Goal: Information Seeking & Learning: Learn about a topic

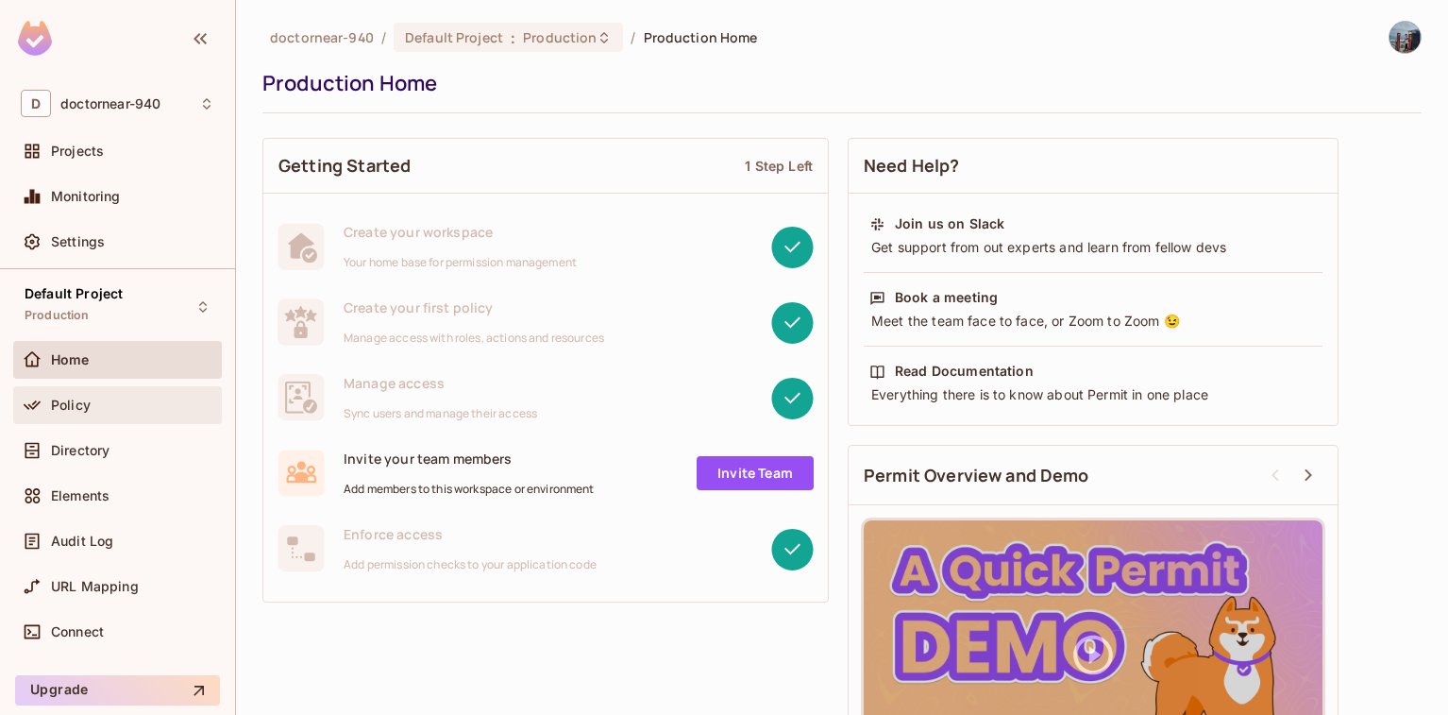
click at [58, 398] on span "Policy" at bounding box center [71, 404] width 40 height 15
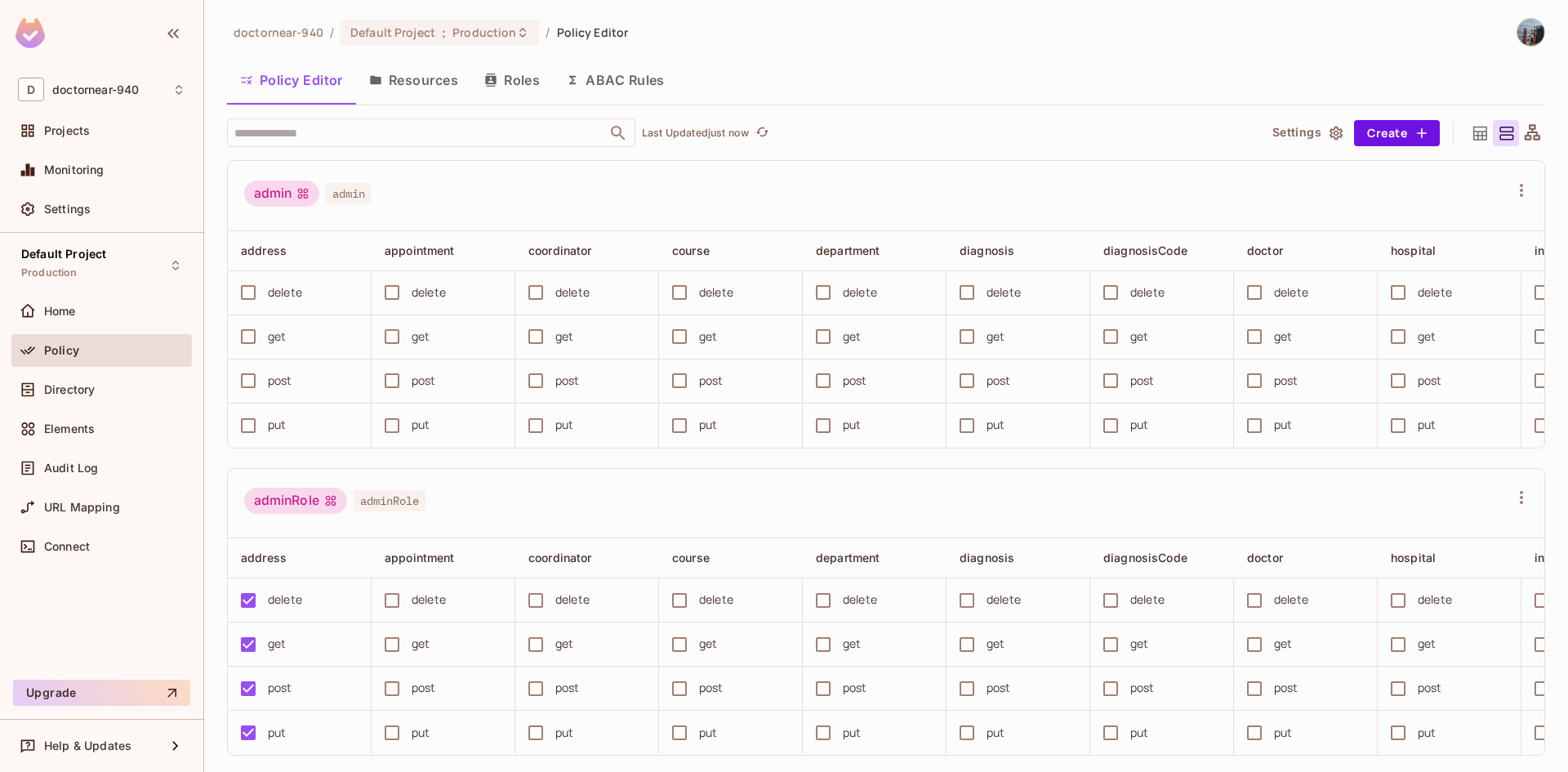
click at [704, 196] on div "admin admin" at bounding box center [876, 196] width 1264 height 31
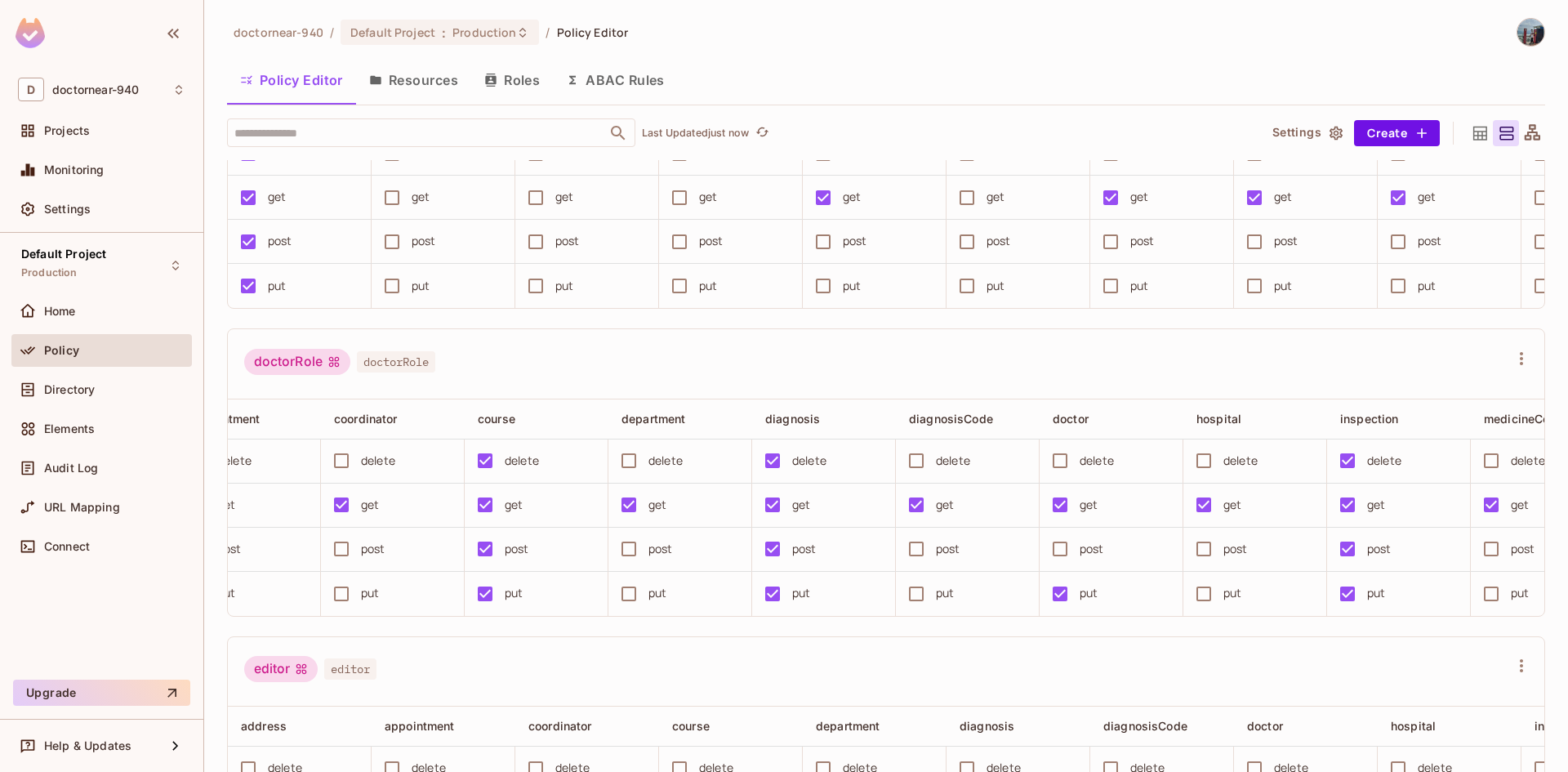
scroll to position [1143, 0]
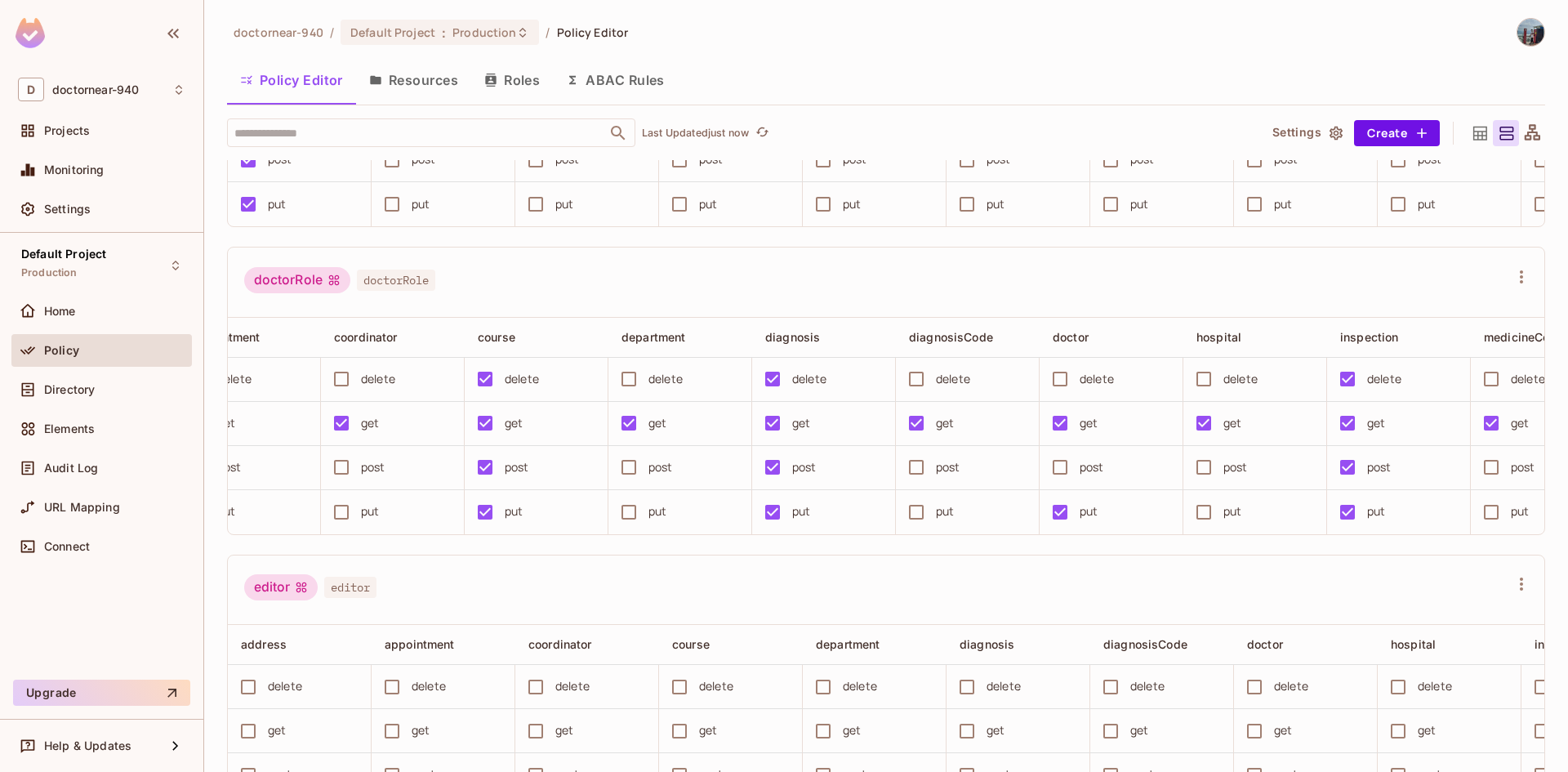
click at [619, 77] on button "ABAC Rules" at bounding box center [615, 80] width 125 height 41
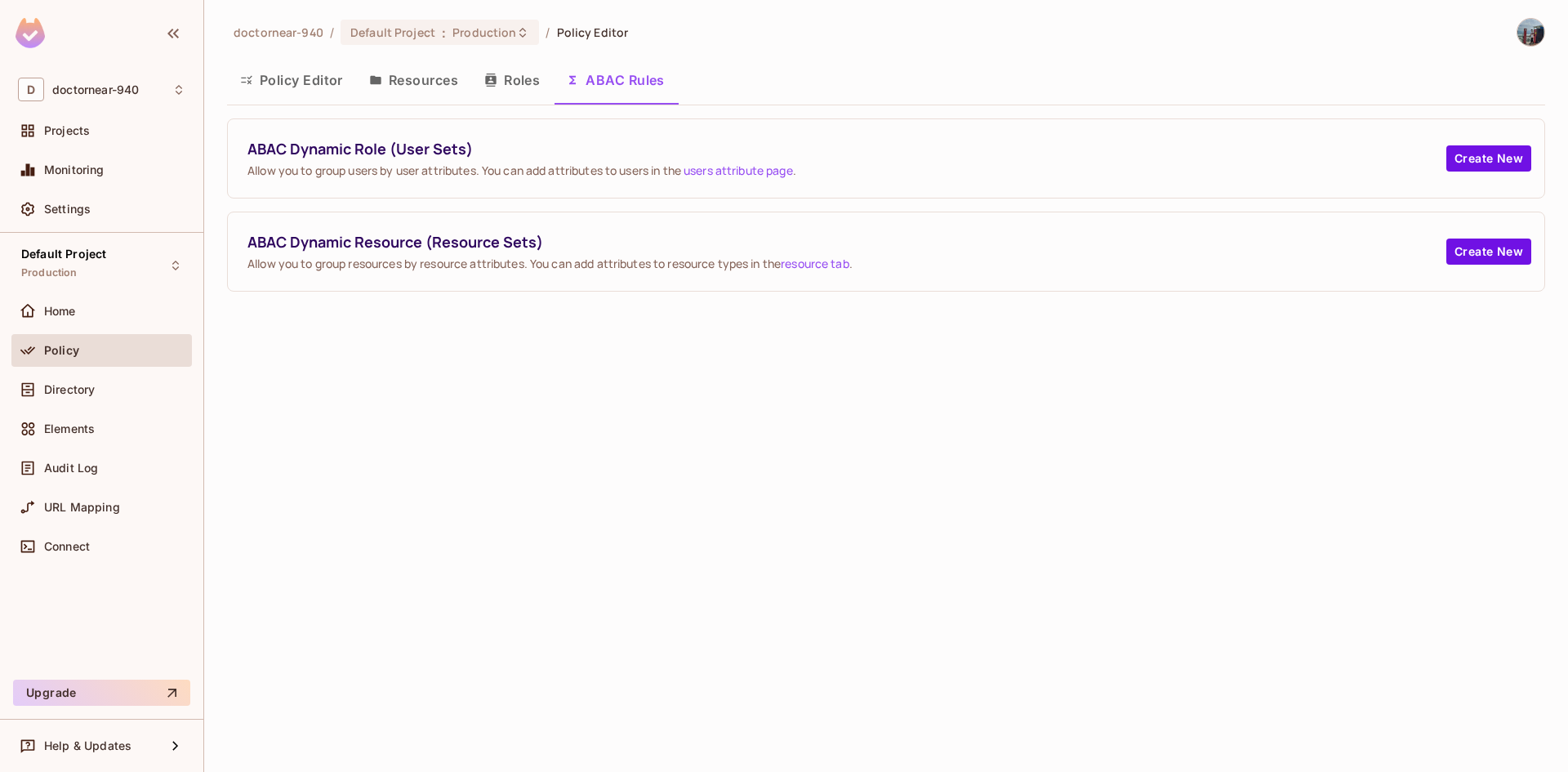
click at [380, 390] on div "doctornear-940 / Default Project : Production / Policy Editor Policy Editor Res…" at bounding box center [886, 386] width 1364 height 772
click at [774, 170] on link "users attribute page" at bounding box center [738, 170] width 109 height 16
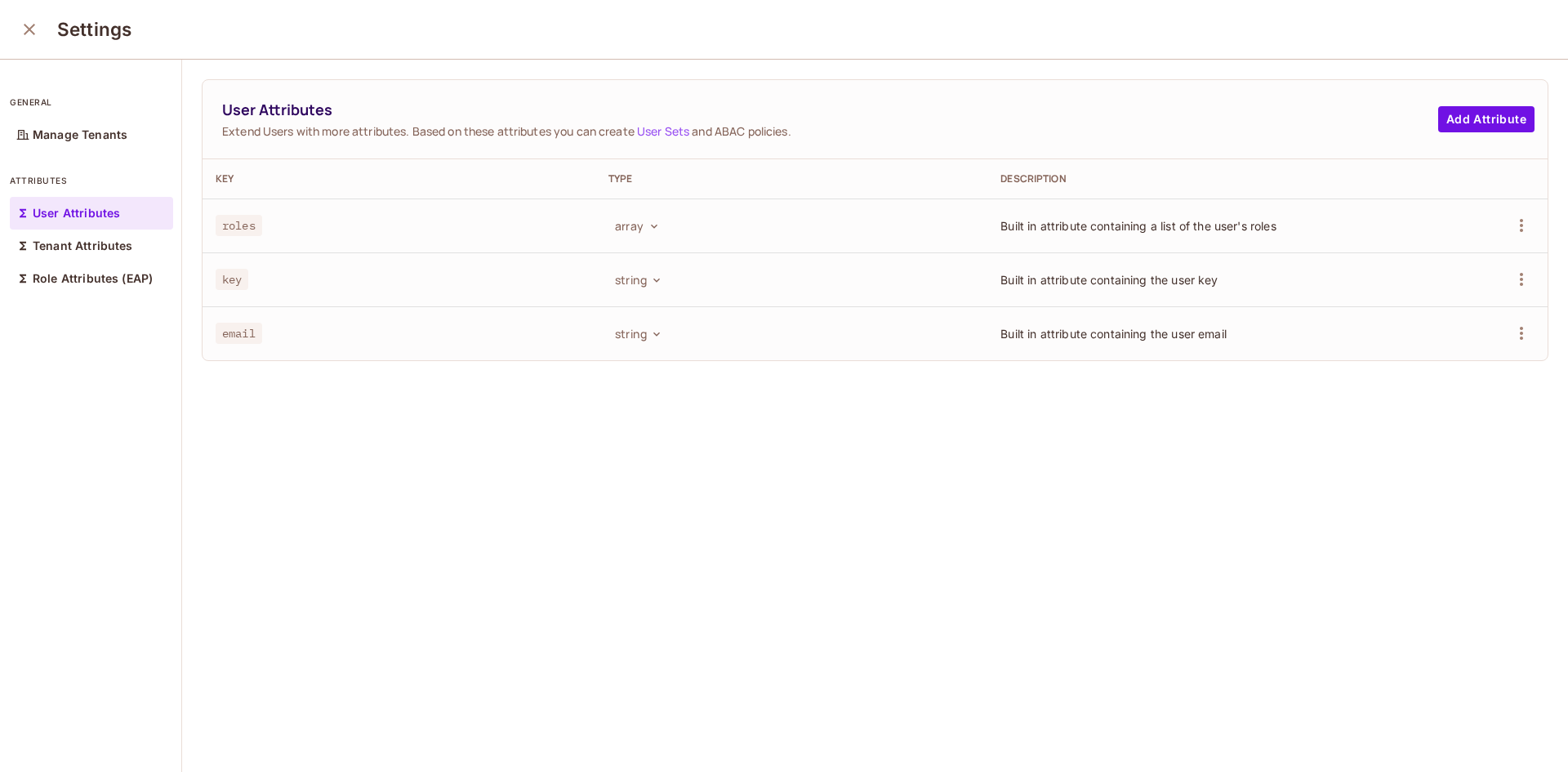
click at [749, 390] on div "User Attributes Extend Users with more attributes. Based on these attributes yo…" at bounding box center [875, 416] width 1386 height 714
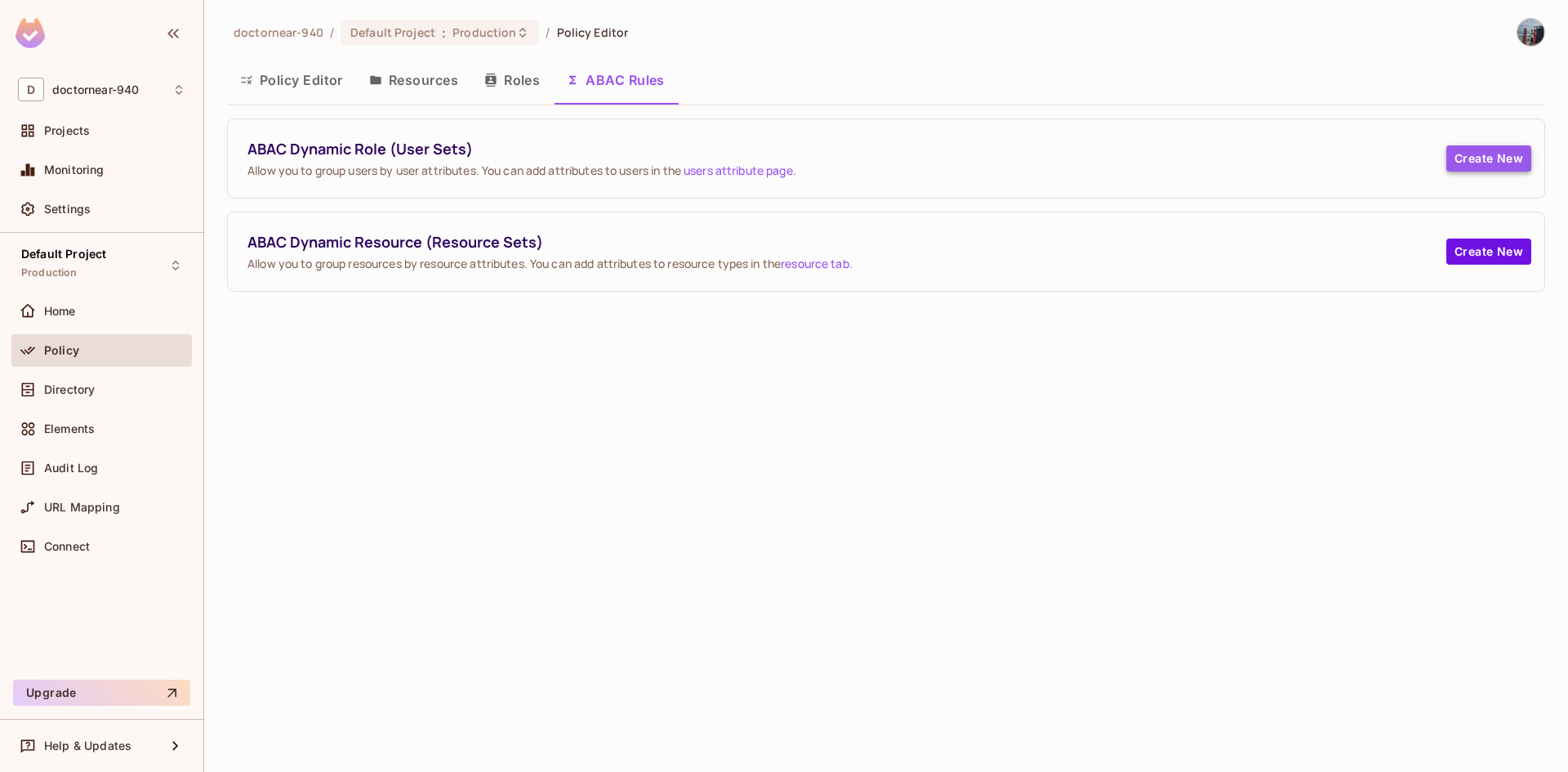
click at [1464, 149] on button "Create New" at bounding box center [1489, 158] width 85 height 26
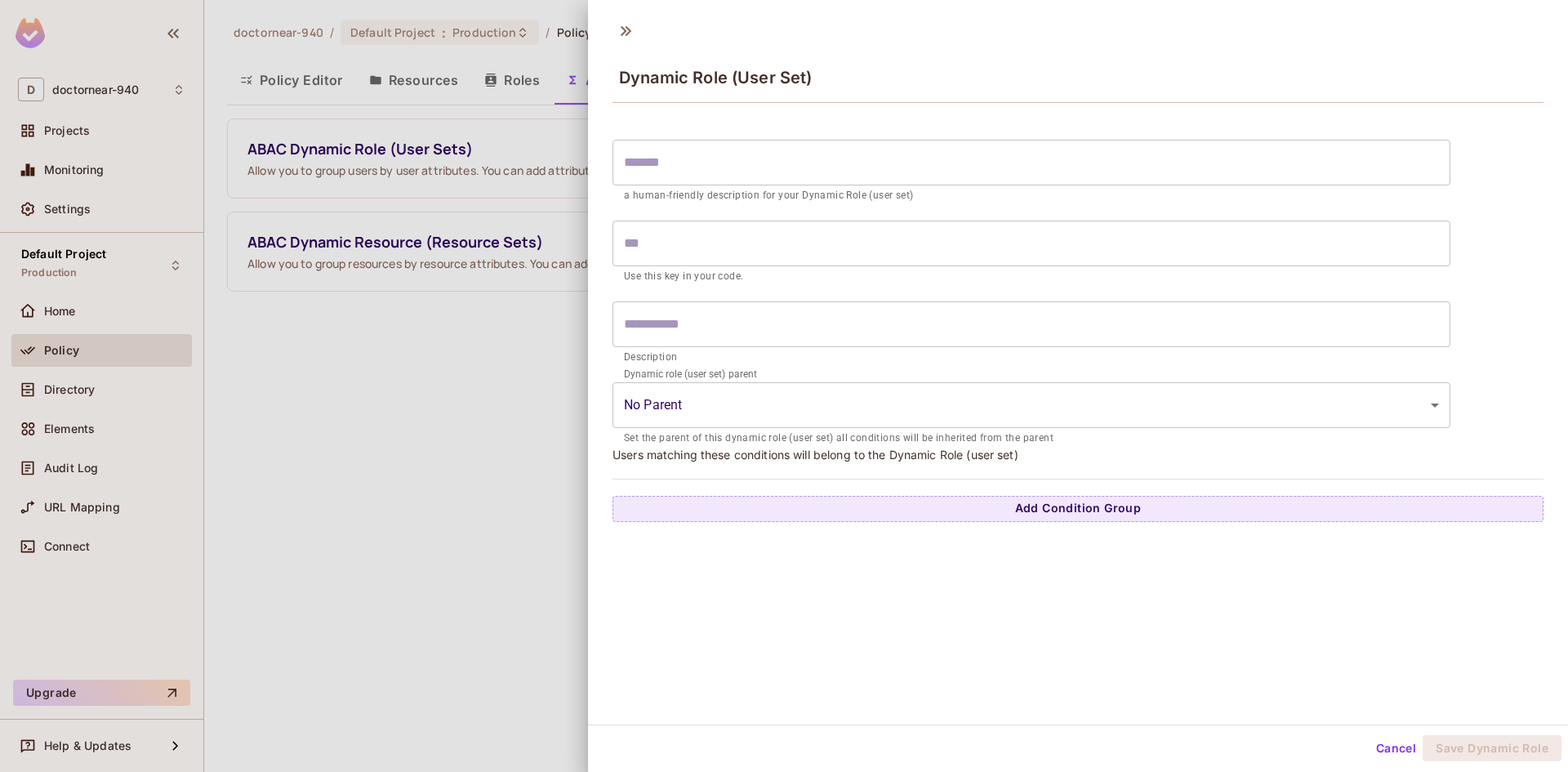
click at [688, 395] on body "D doctornear-940 Projects Monitoring Settings Default Project Production Home P…" at bounding box center [784, 386] width 1568 height 772
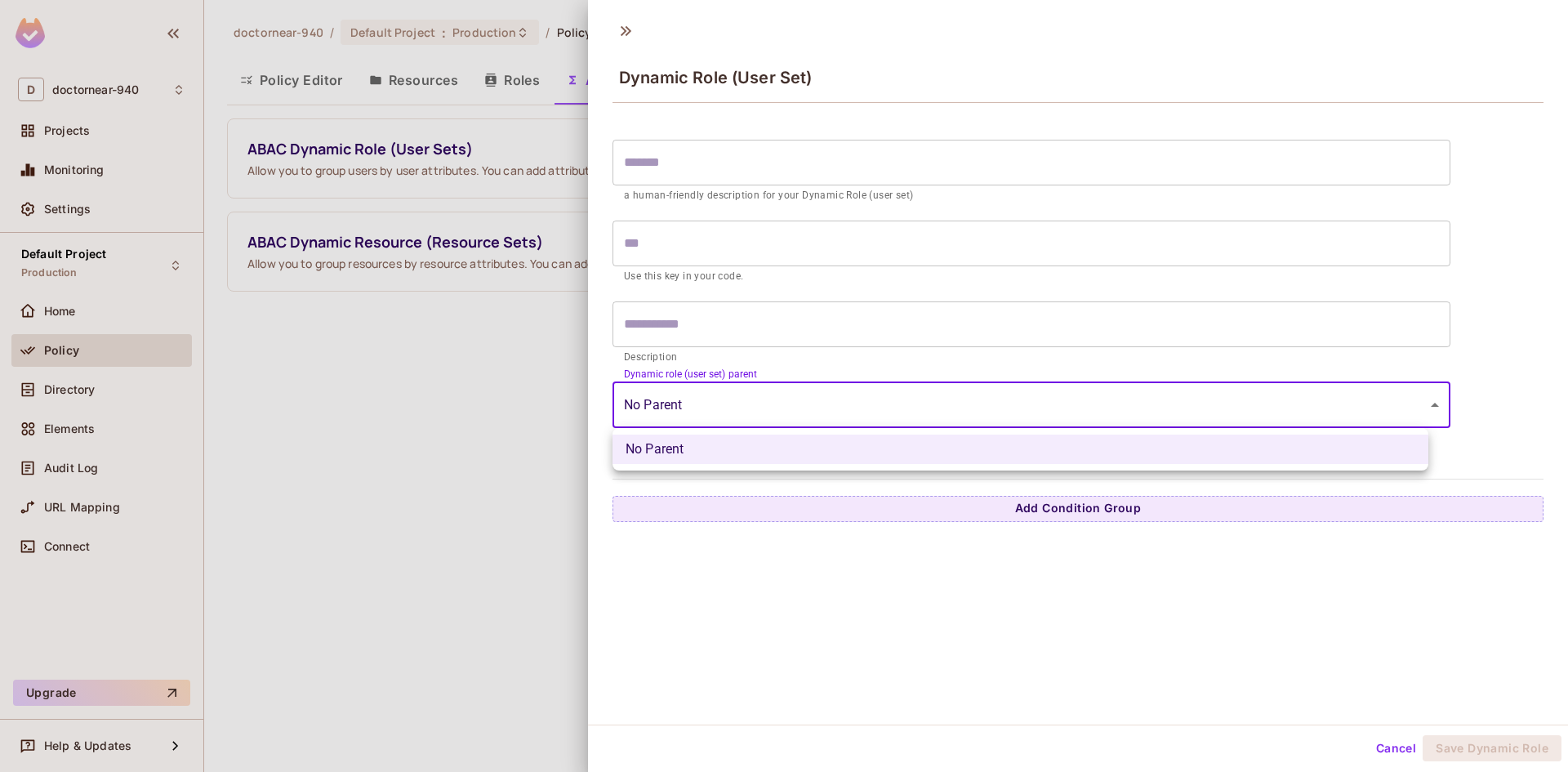
click at [688, 395] on div at bounding box center [784, 386] width 1568 height 772
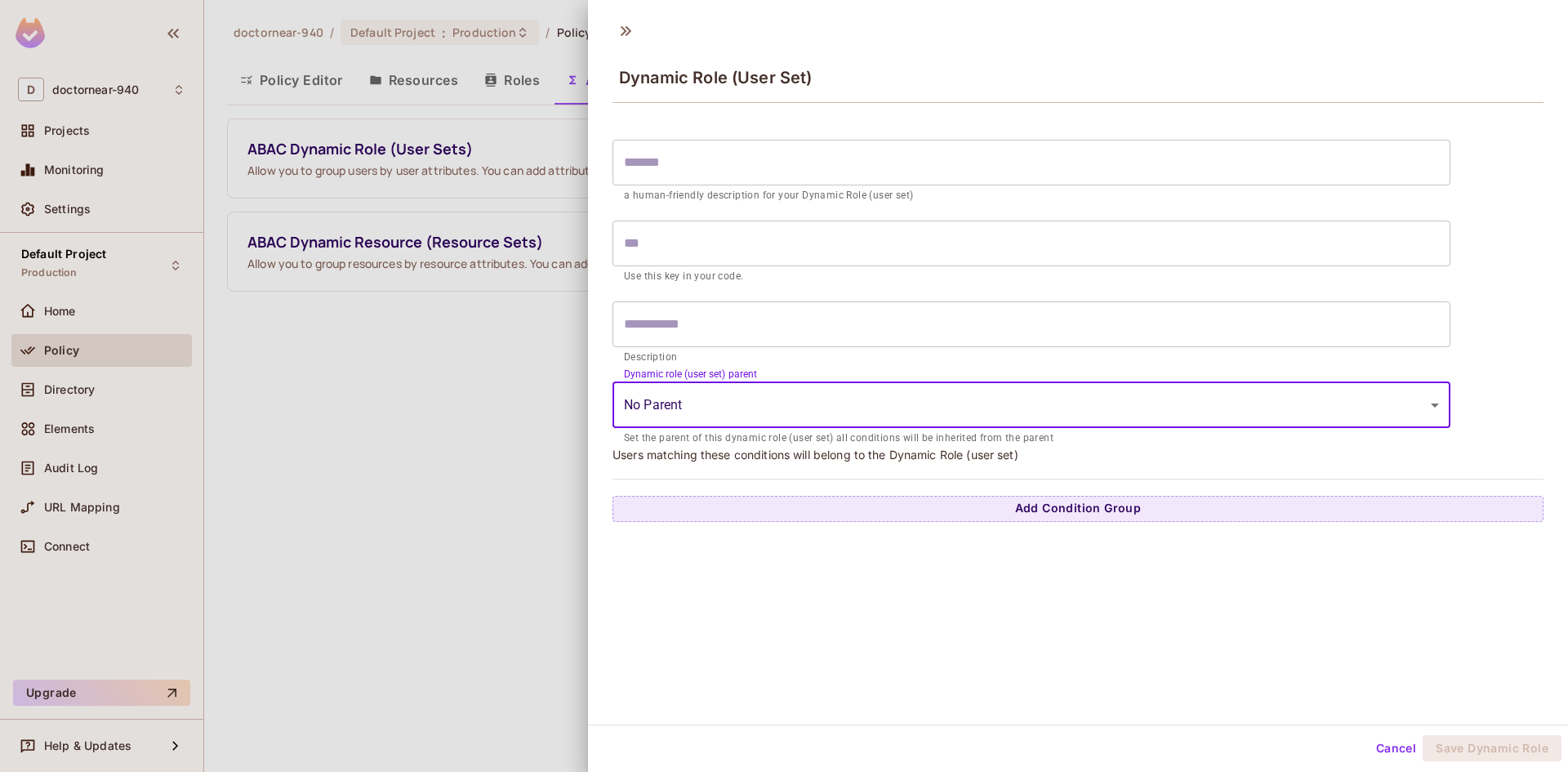
click at [757, 166] on input "text" at bounding box center [1031, 162] width 838 height 46
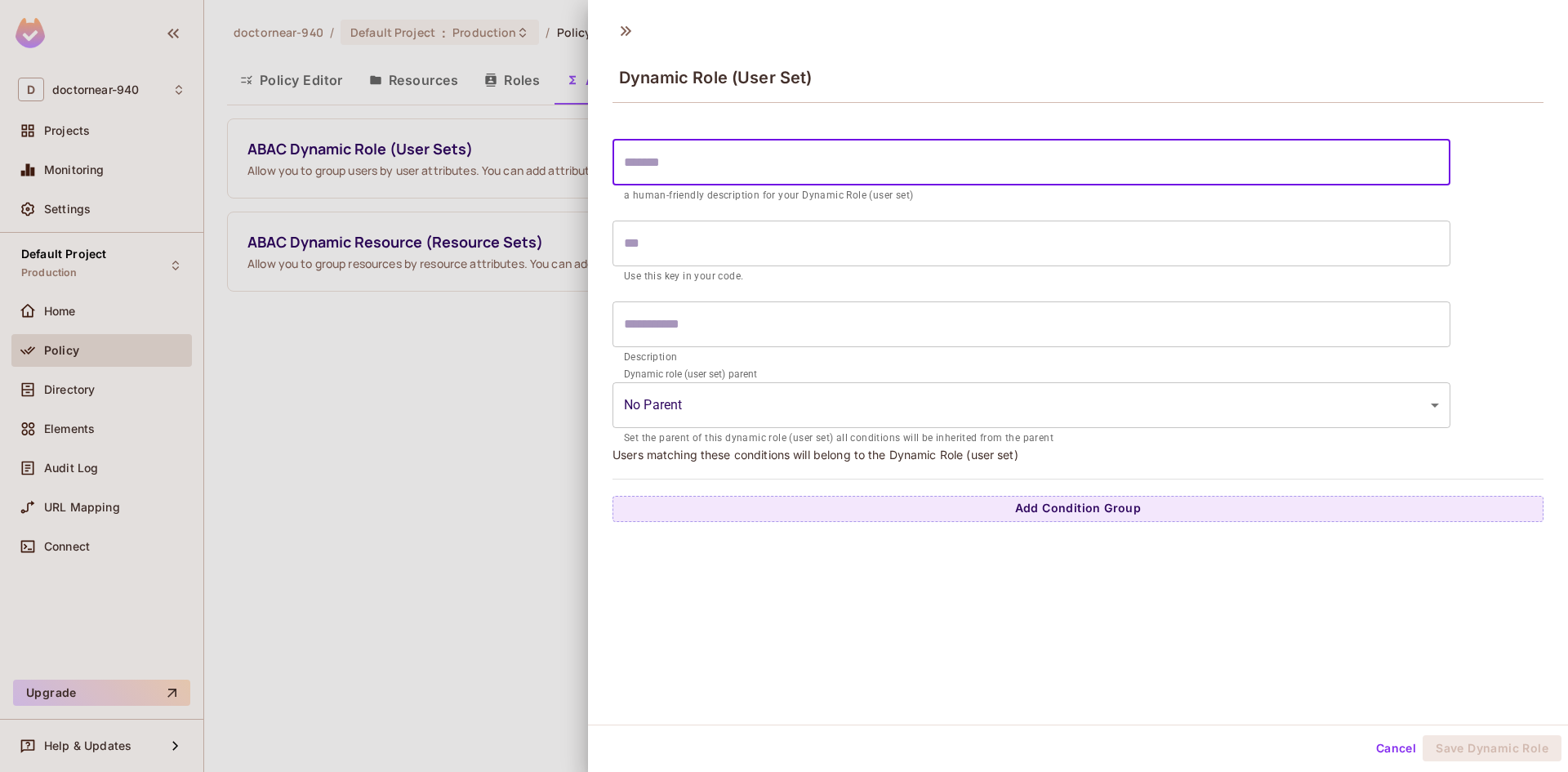
click at [903, 286] on form "​ a human-friendly description for your Dynamic Role (user set) ​ Use this key …" at bounding box center [1031, 289] width 838 height 315
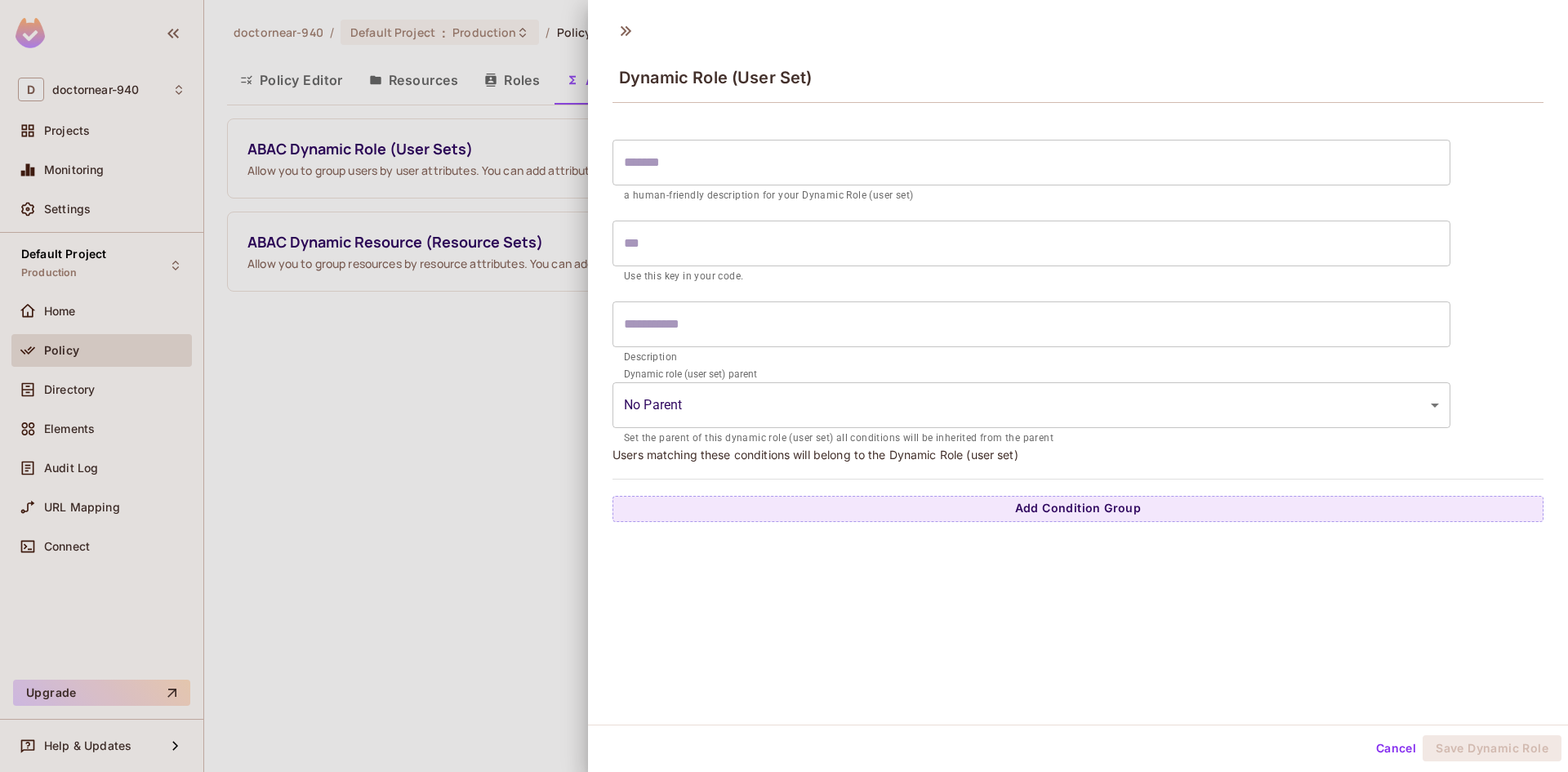
click at [907, 331] on input "text" at bounding box center [1031, 324] width 838 height 46
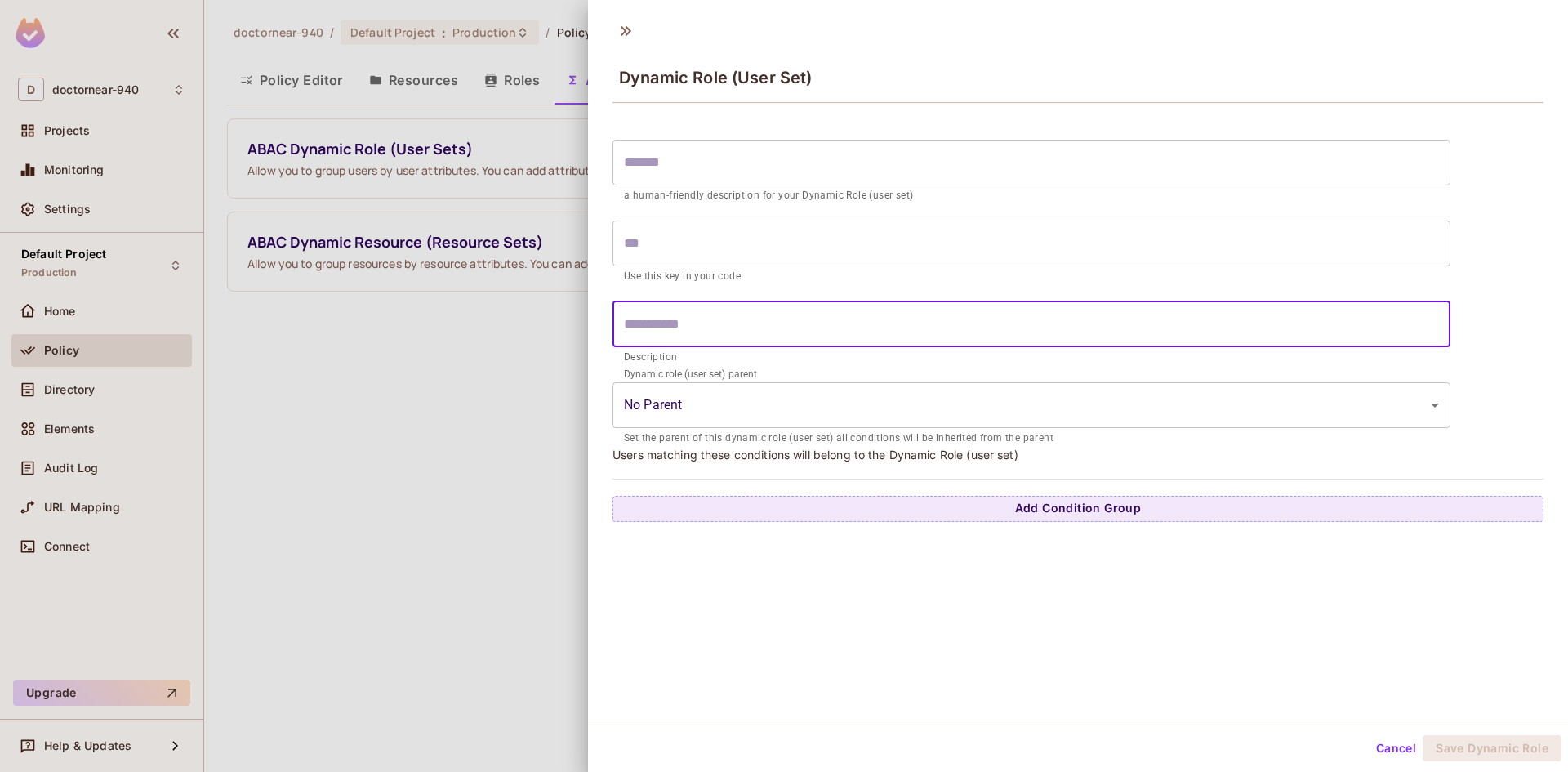
click at [826, 405] on body "D doctornear-940 Projects Monitoring Settings Default Project Production Home P…" at bounding box center [784, 386] width 1568 height 772
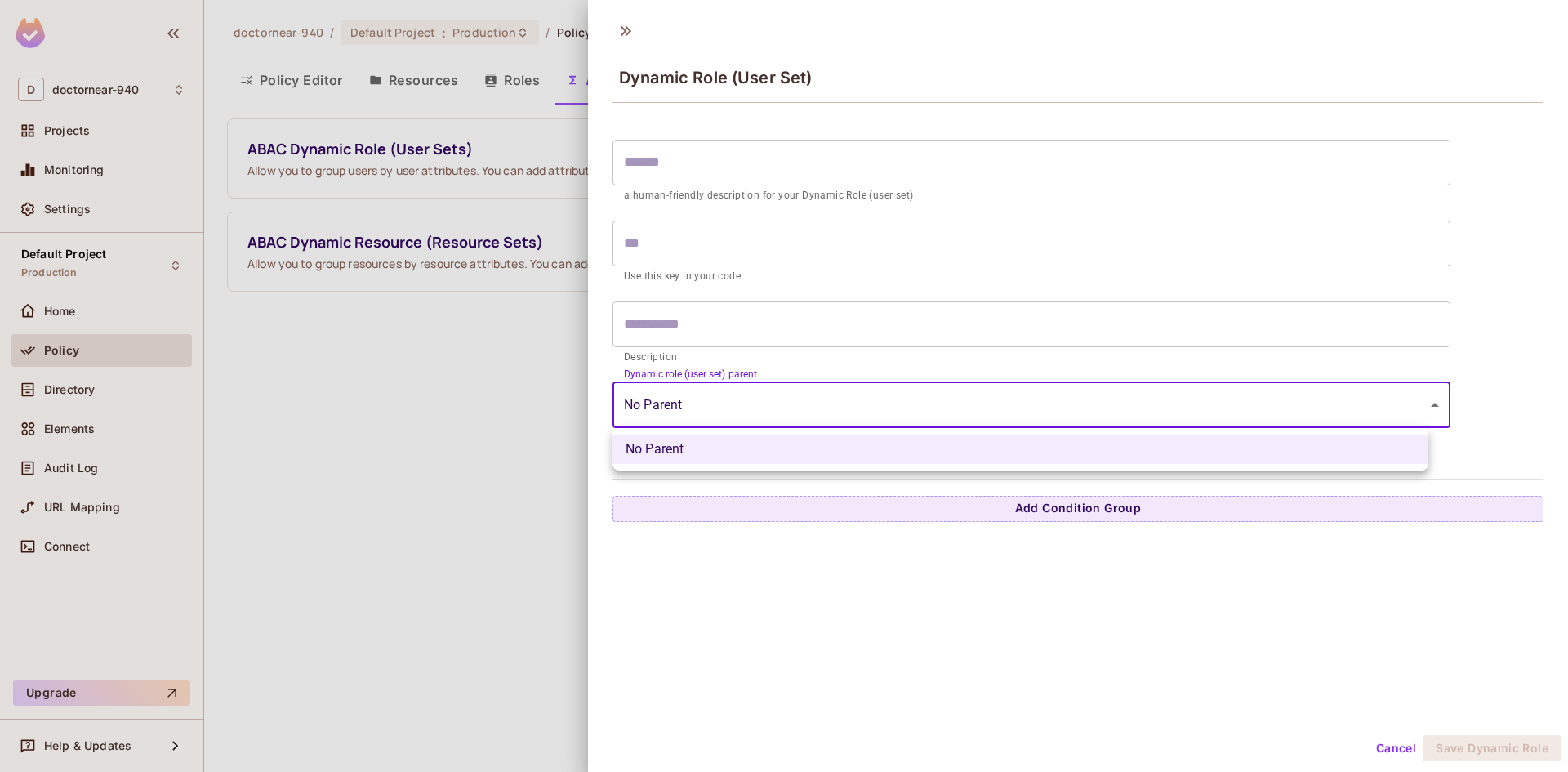
click at [826, 405] on div at bounding box center [784, 386] width 1568 height 772
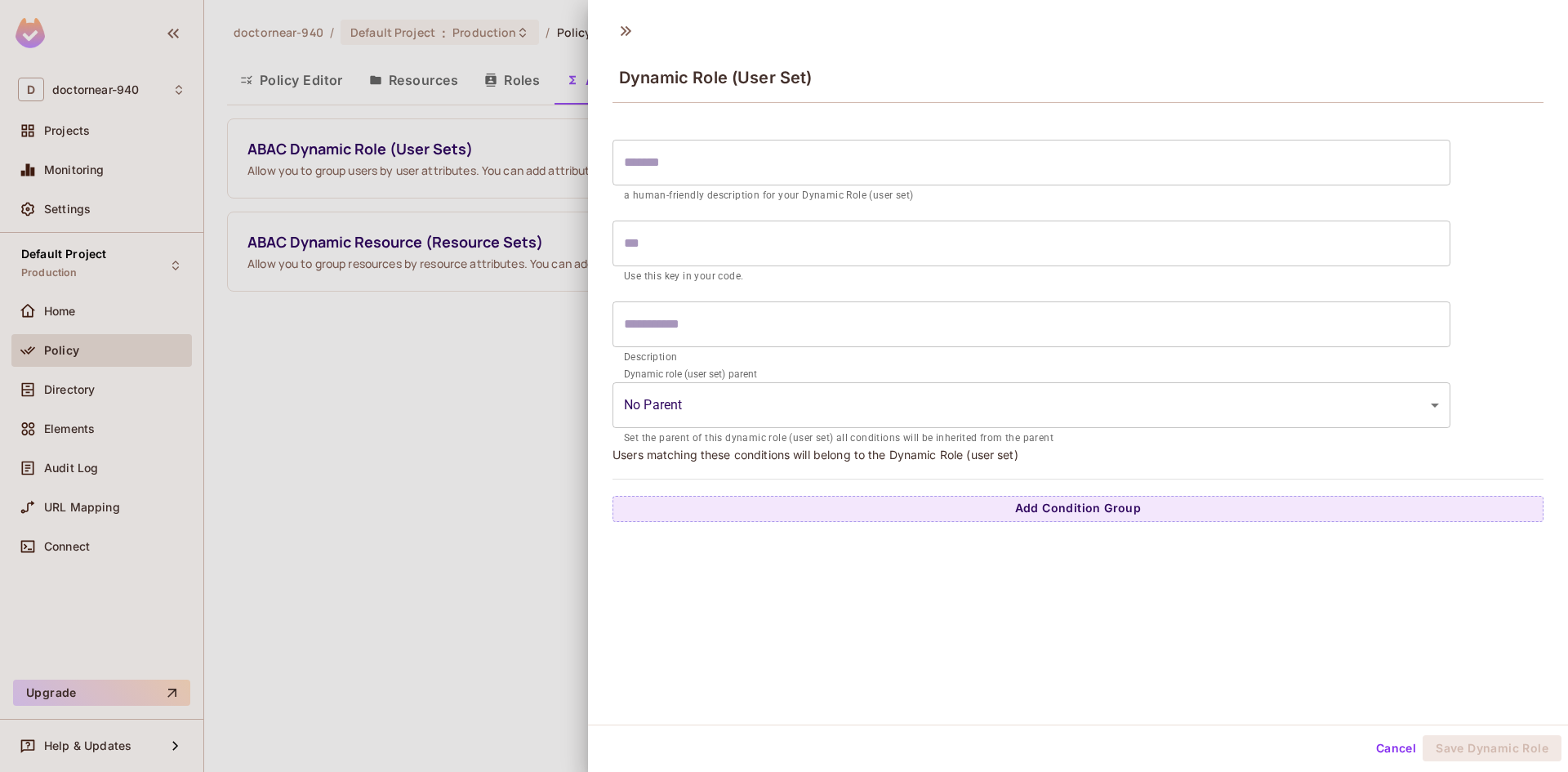
click at [298, 387] on div at bounding box center [784, 386] width 1568 height 772
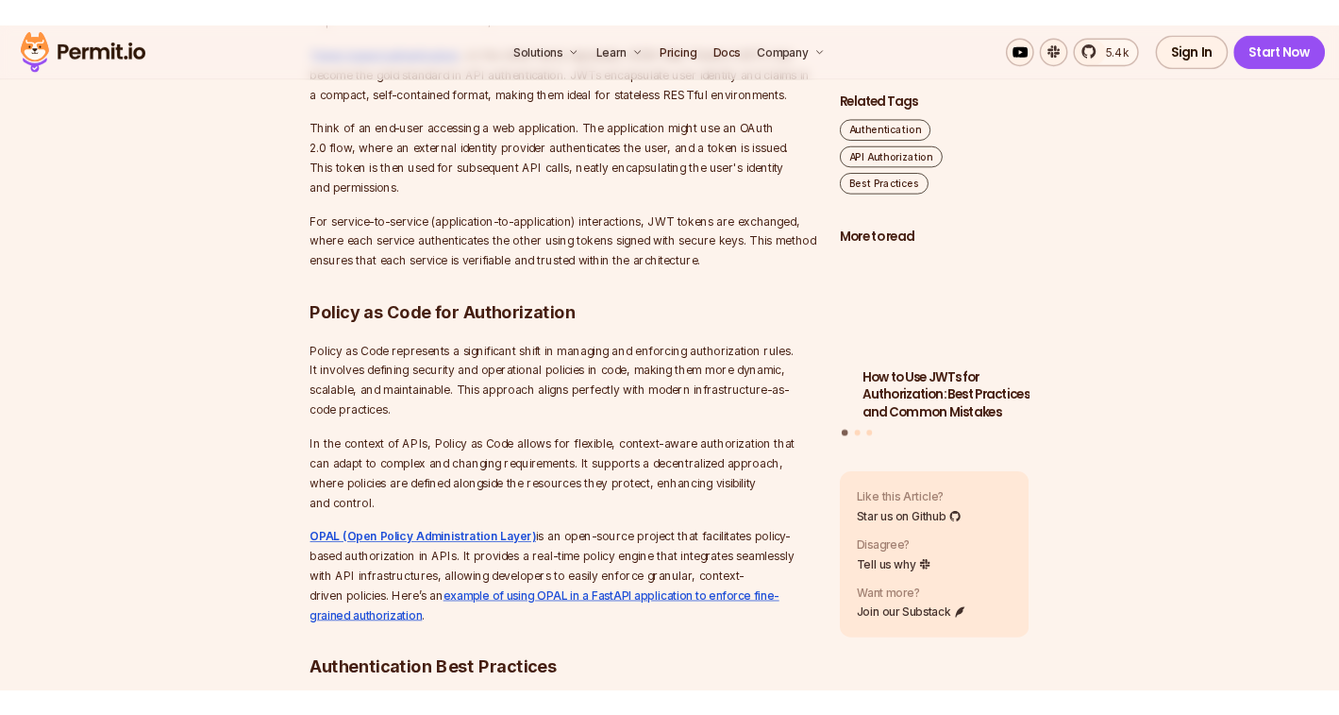
scroll to position [4531, 0]
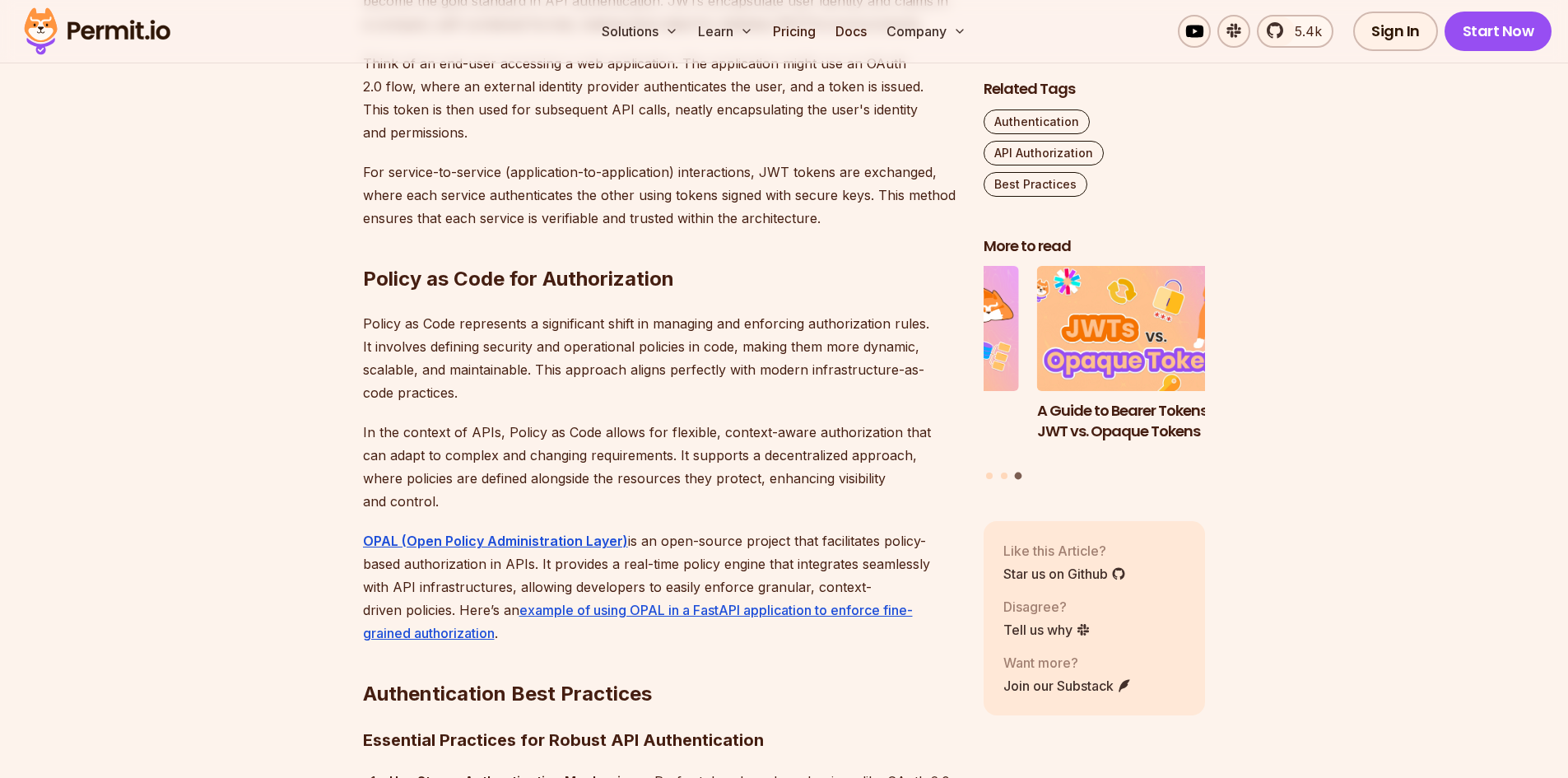
click at [92, 276] on section "Table of Contents Introduction Strong access control is a major concern when it…" at bounding box center [784, 62] width 1568 height 6081
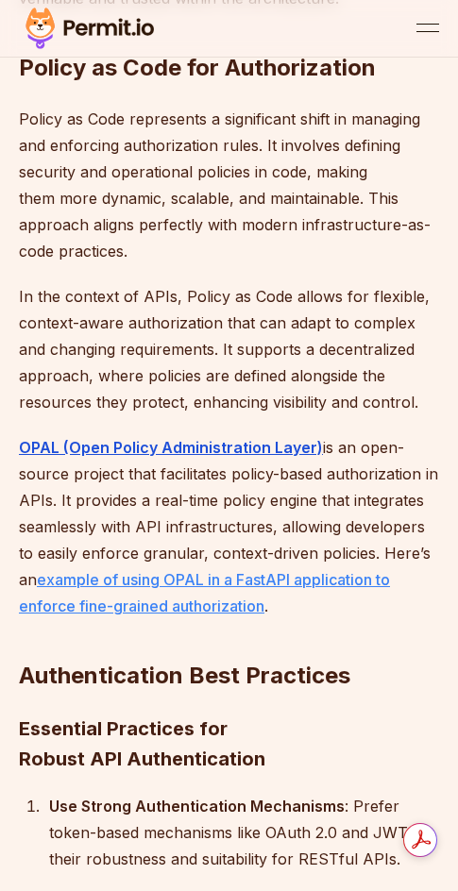
scroll to position [0, 0]
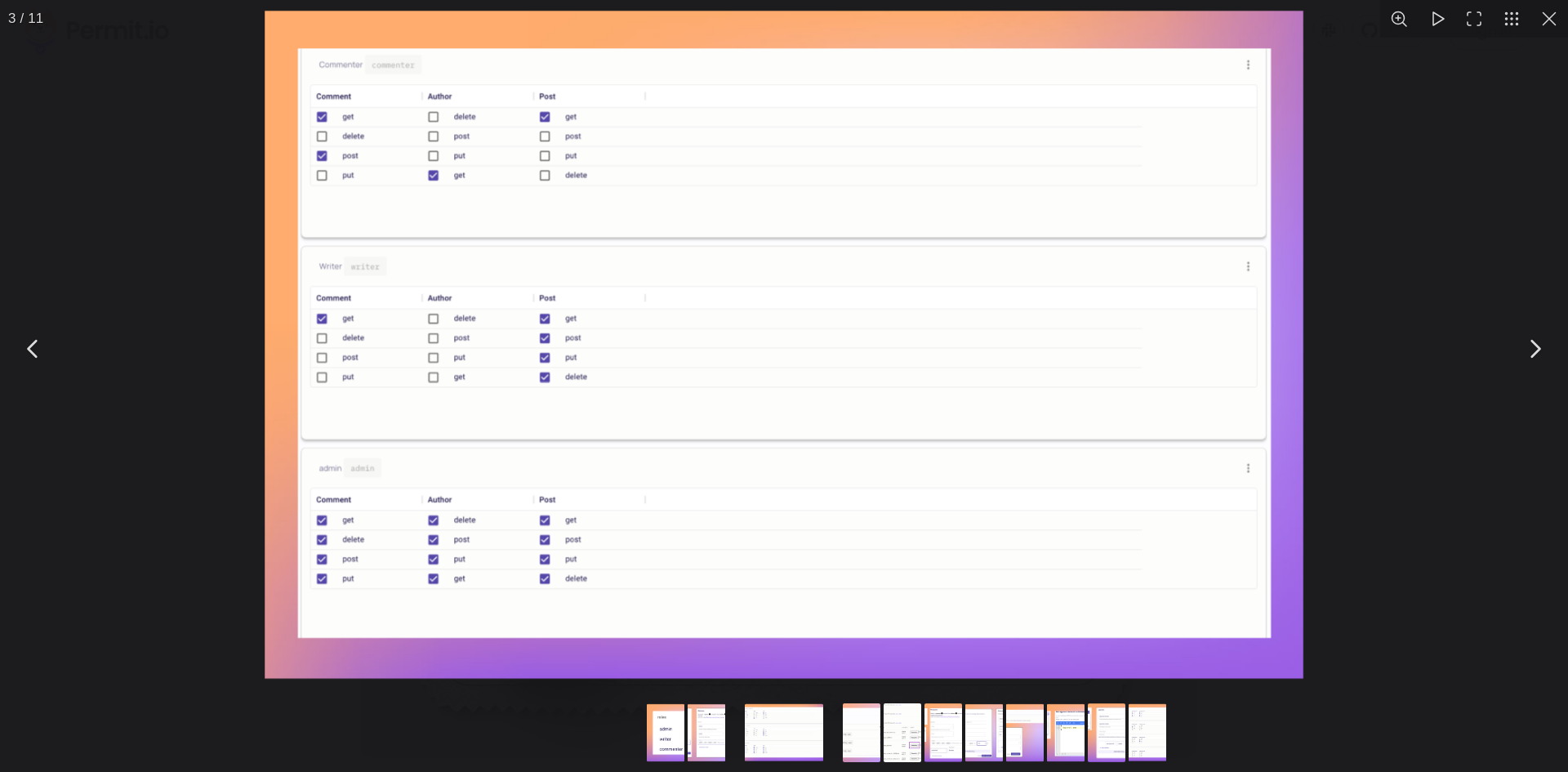
click at [1546, 20] on button "You can close this modal content with the ESC key" at bounding box center [1549, 18] width 37 height 37
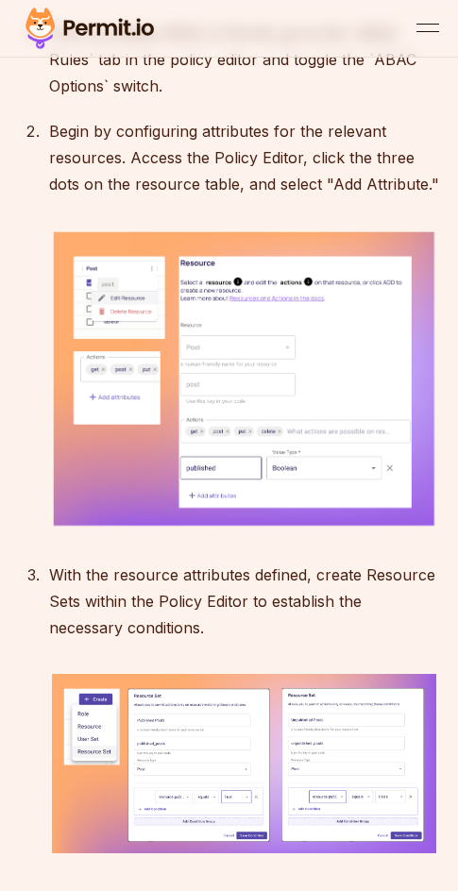
scroll to position [12725, 0]
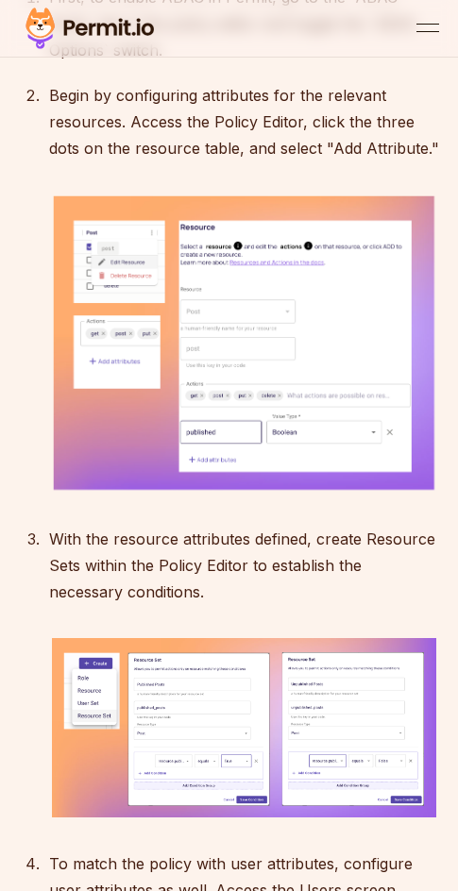
drag, startPoint x: 68, startPoint y: 275, endPoint x: 46, endPoint y: 278, distance: 21.9
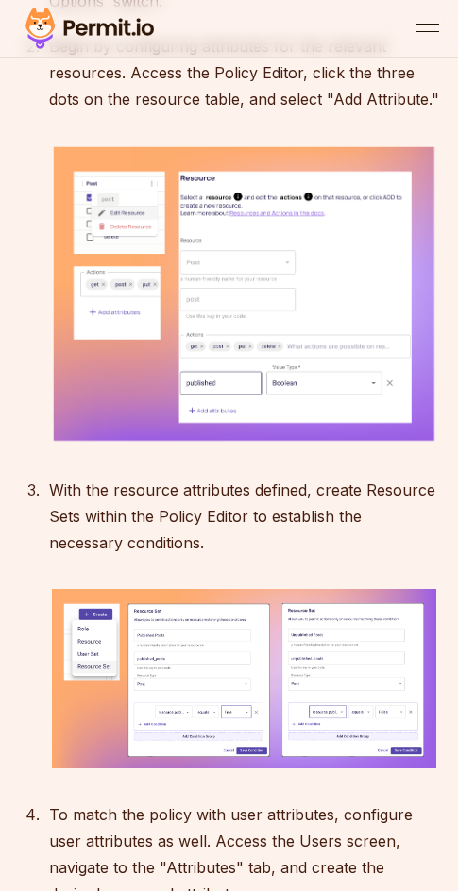
scroll to position [12819, 0]
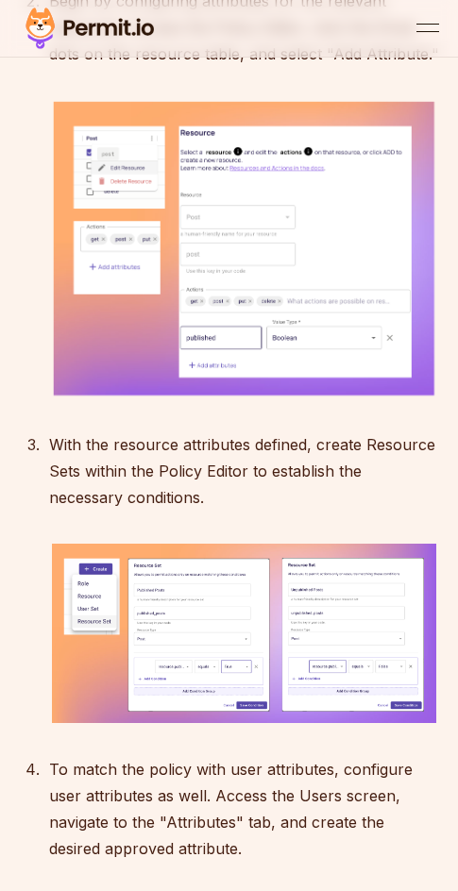
drag, startPoint x: 46, startPoint y: 278, endPoint x: 58, endPoint y: 234, distance: 44.9
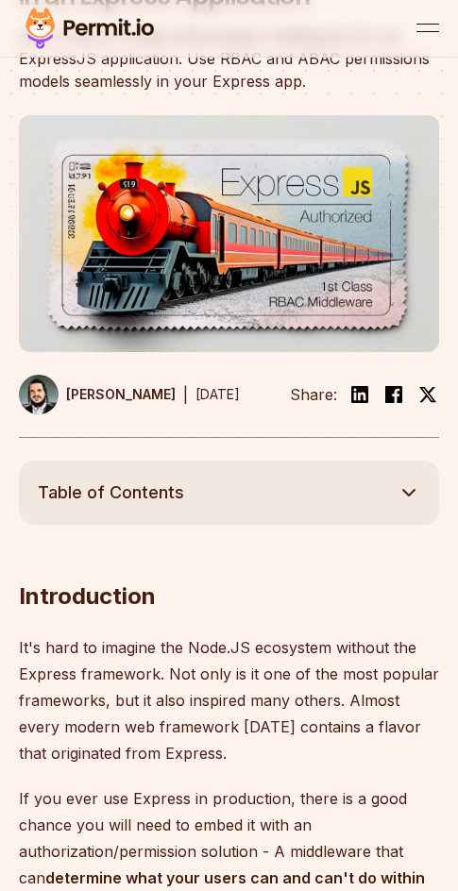
scroll to position [0, 0]
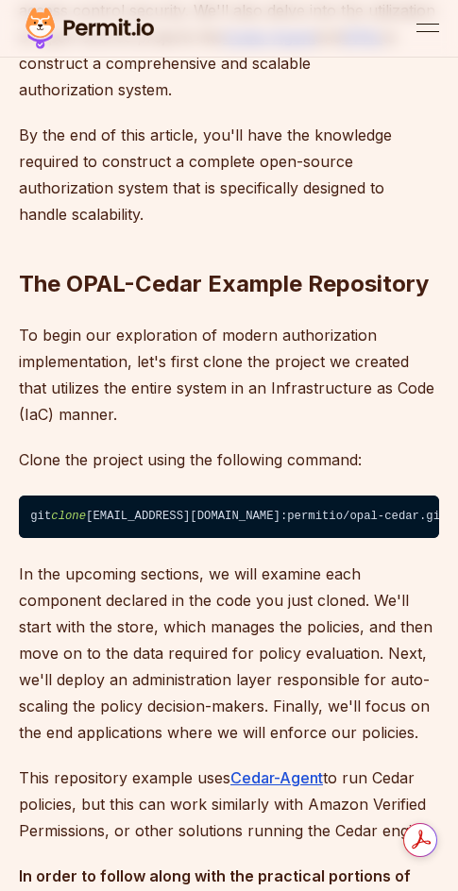
scroll to position [1510, 0]
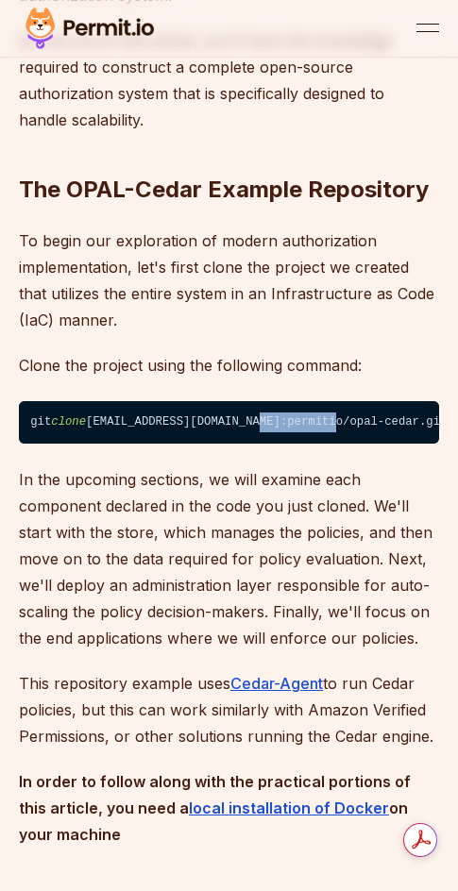
drag, startPoint x: 248, startPoint y: 434, endPoint x: 314, endPoint y: 441, distance: 66.4
click at [314, 441] on code "git clone [EMAIL_ADDRESS][DOMAIN_NAME]:permitio/opal-cedar.git" at bounding box center [229, 422] width 420 height 43
drag, startPoint x: 323, startPoint y: 448, endPoint x: 339, endPoint y: 443, distance: 17.0
click at [330, 445] on code "git clone [EMAIL_ADDRESS][DOMAIN_NAME]:permitio/opal-cedar.git" at bounding box center [229, 422] width 420 height 43
drag, startPoint x: 345, startPoint y: 439, endPoint x: 190, endPoint y: 435, distance: 154.8
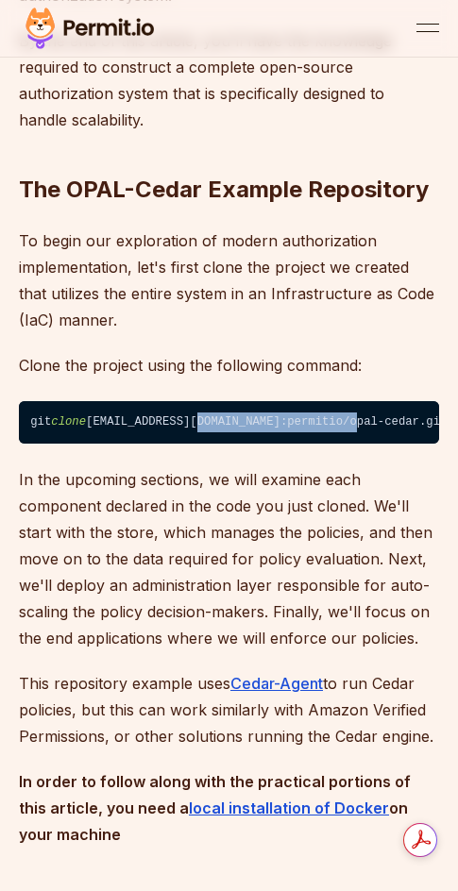
click at [190, 435] on code "git clone [EMAIL_ADDRESS][DOMAIN_NAME]:permitio/opal-cedar.git" at bounding box center [229, 422] width 420 height 43
copy code "permitio/opal-cedar.git"
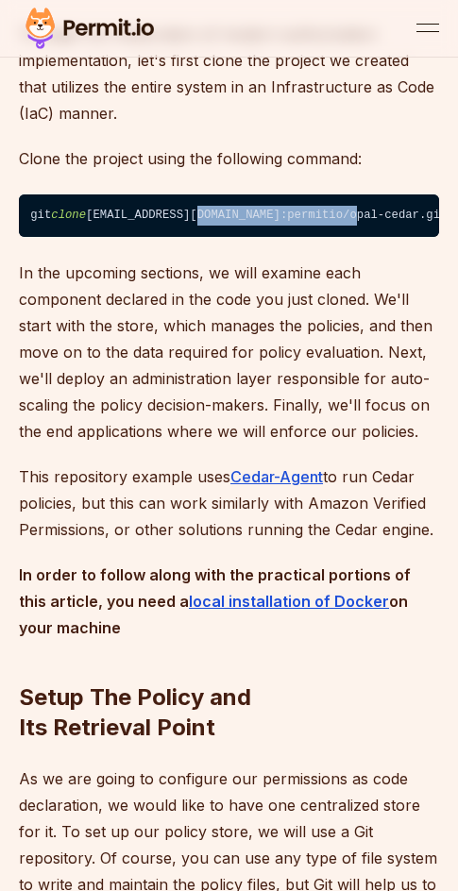
scroll to position [1793, 0]
